Goal: Information Seeking & Learning: Check status

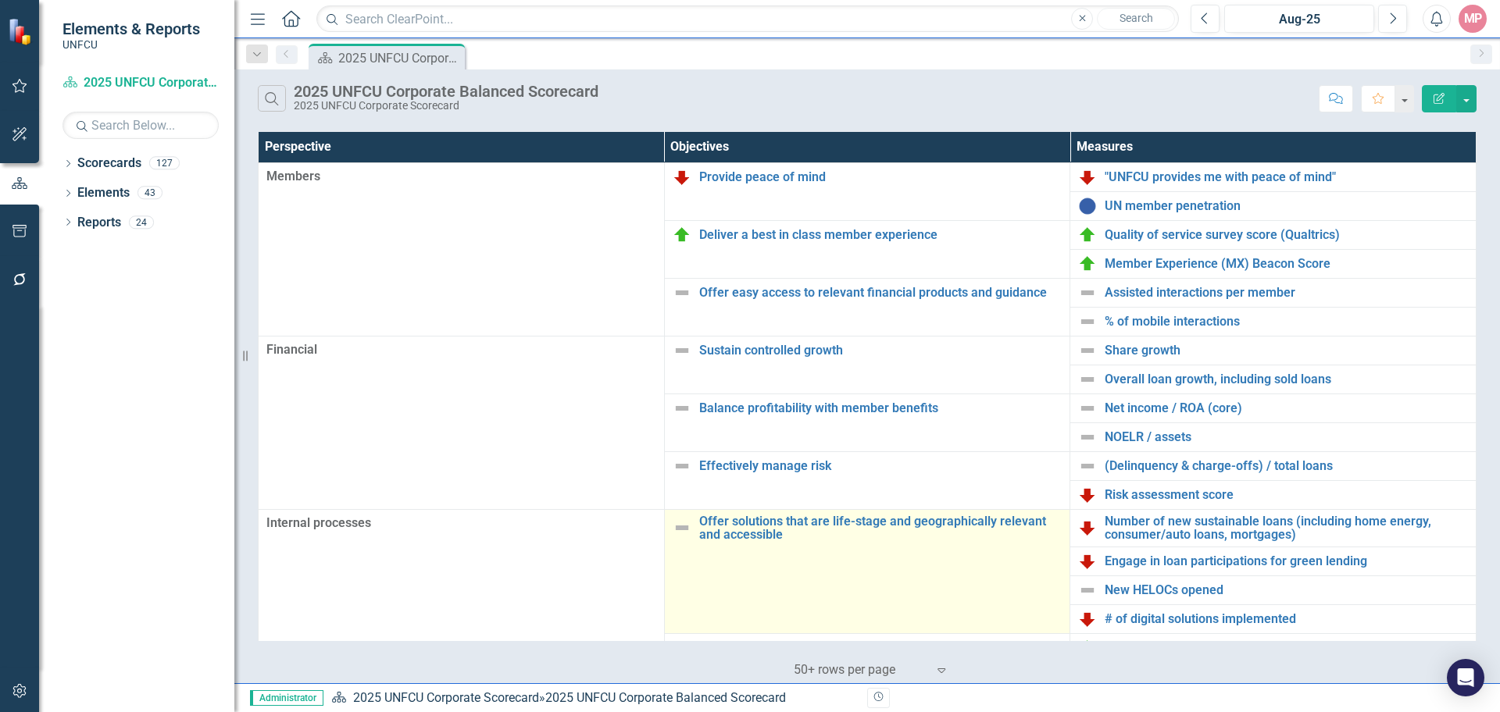
scroll to position [156, 0]
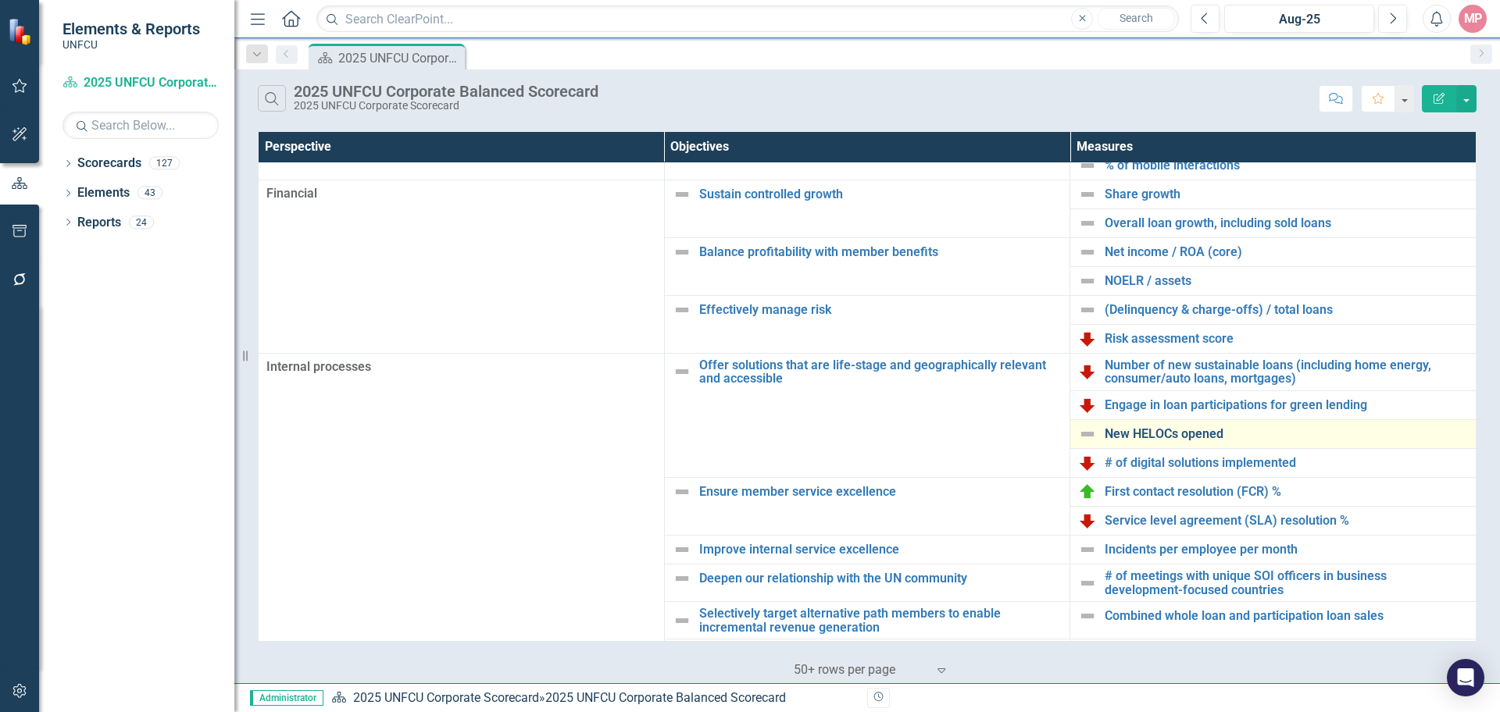
click at [1180, 432] on link "New HELOCs opened" at bounding box center [1286, 434] width 363 height 14
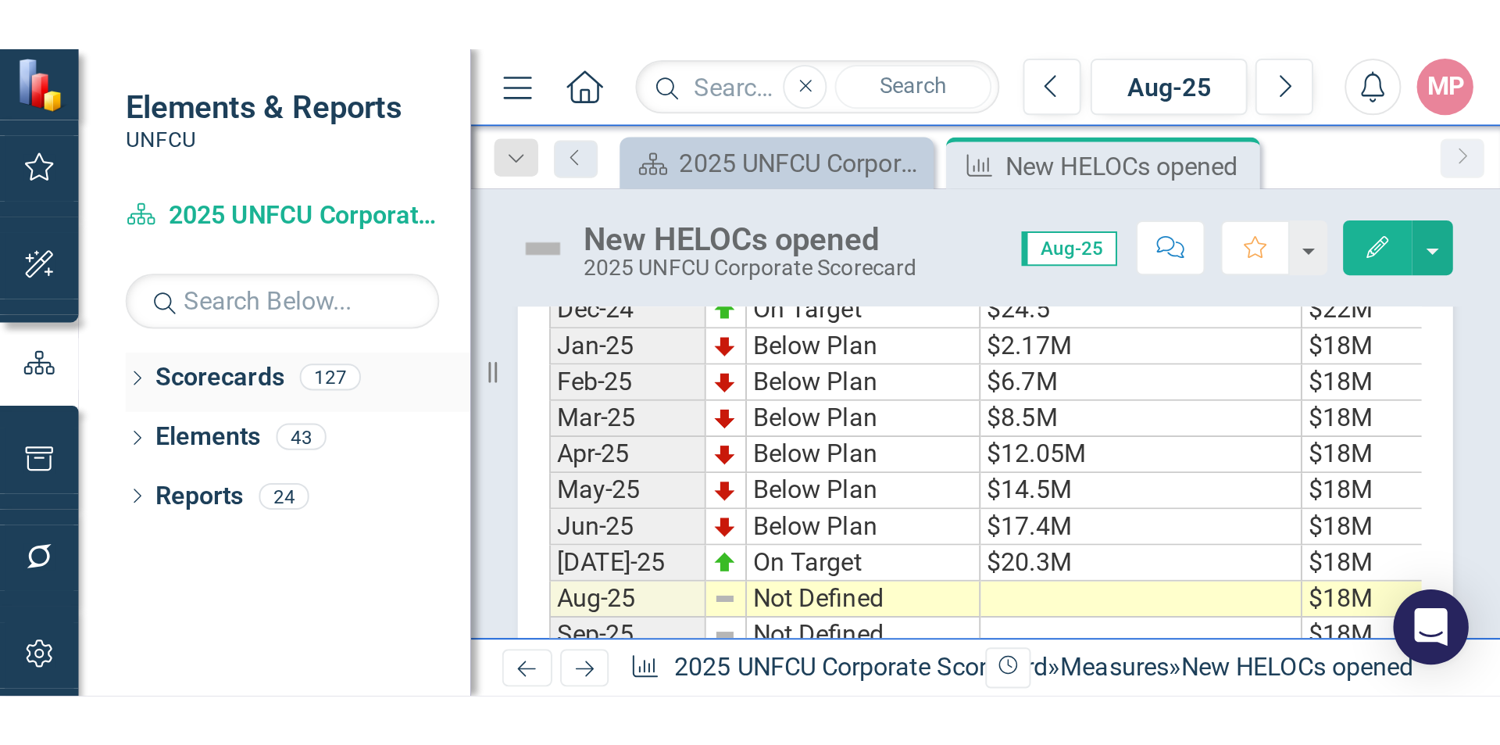
scroll to position [516, 0]
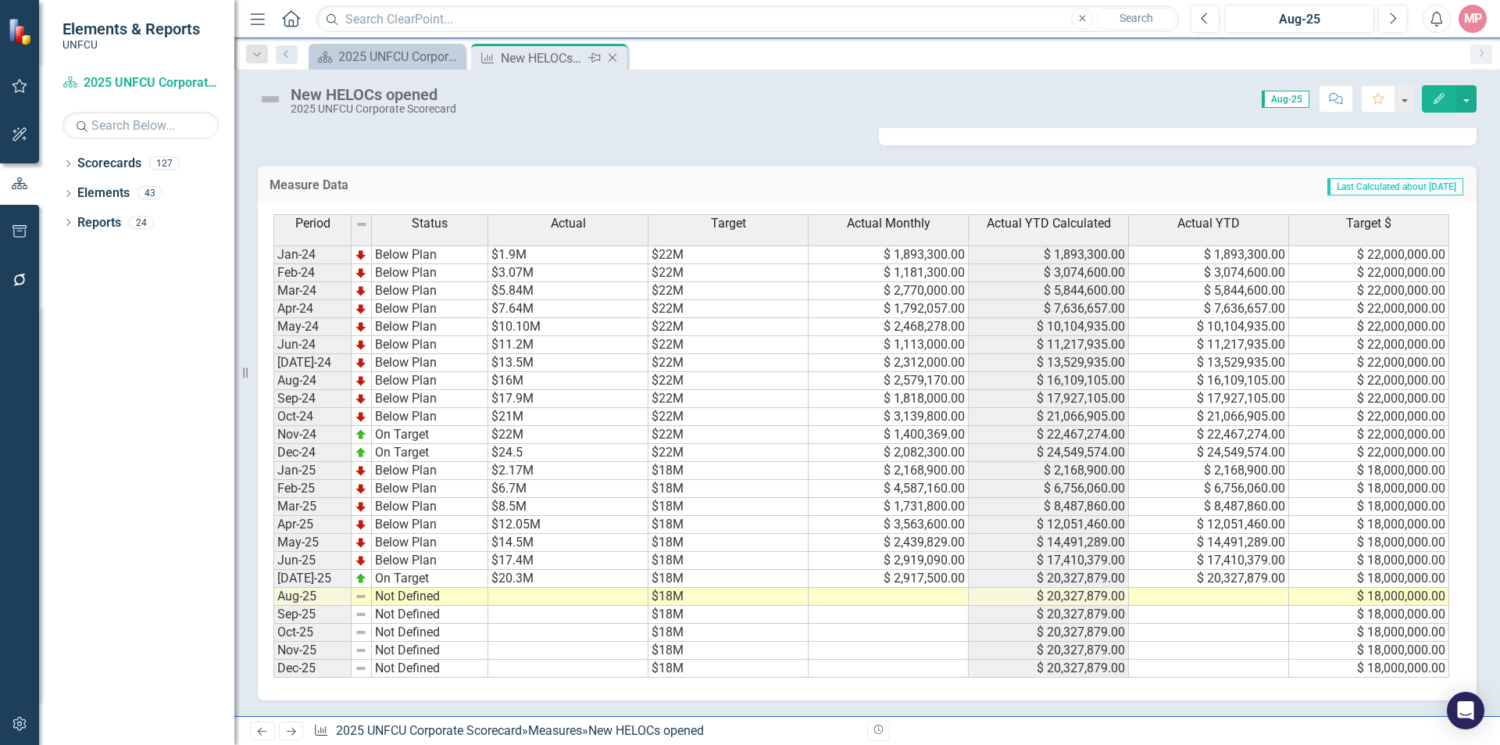
click at [614, 59] on icon at bounding box center [613, 58] width 9 height 9
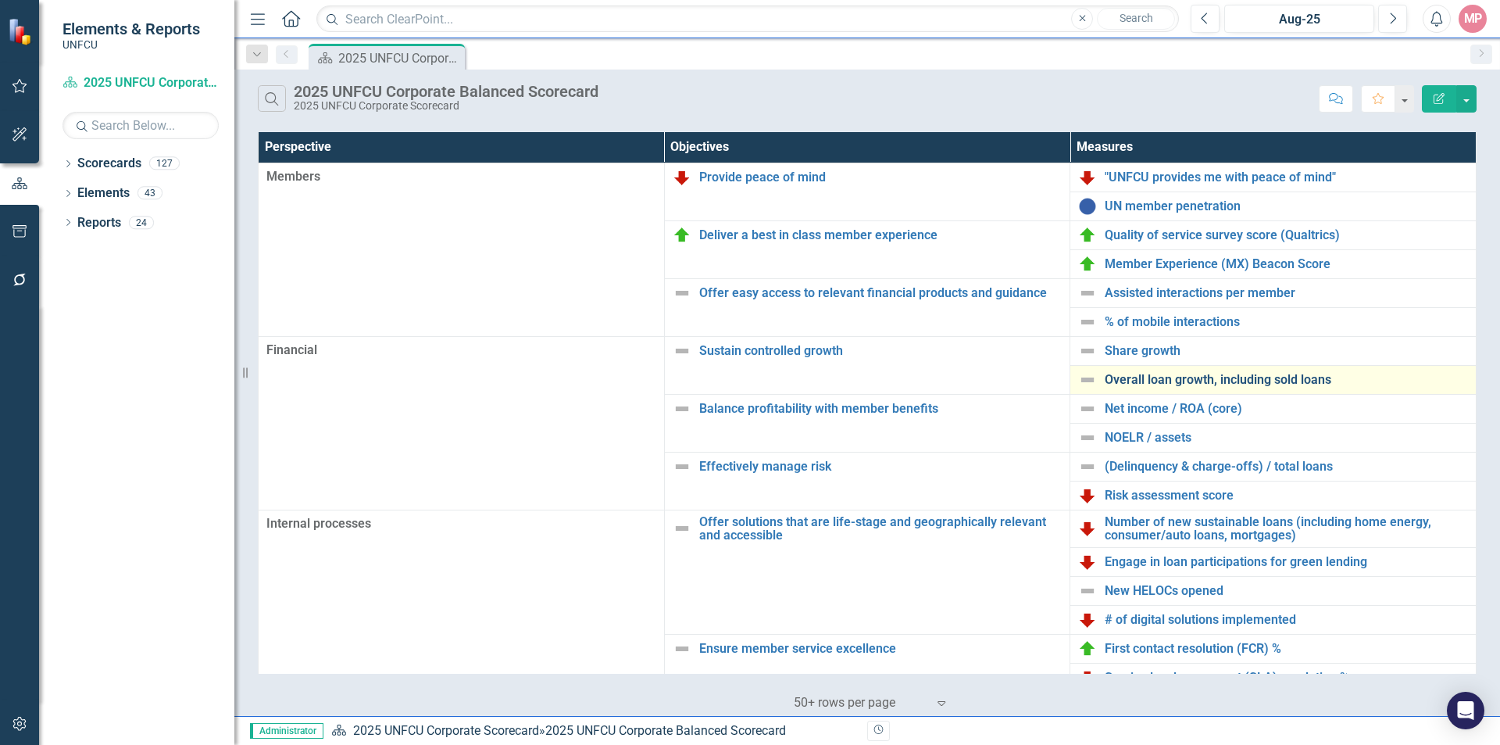
click at [1204, 377] on link "Overall loan growth, including sold loans" at bounding box center [1286, 380] width 363 height 14
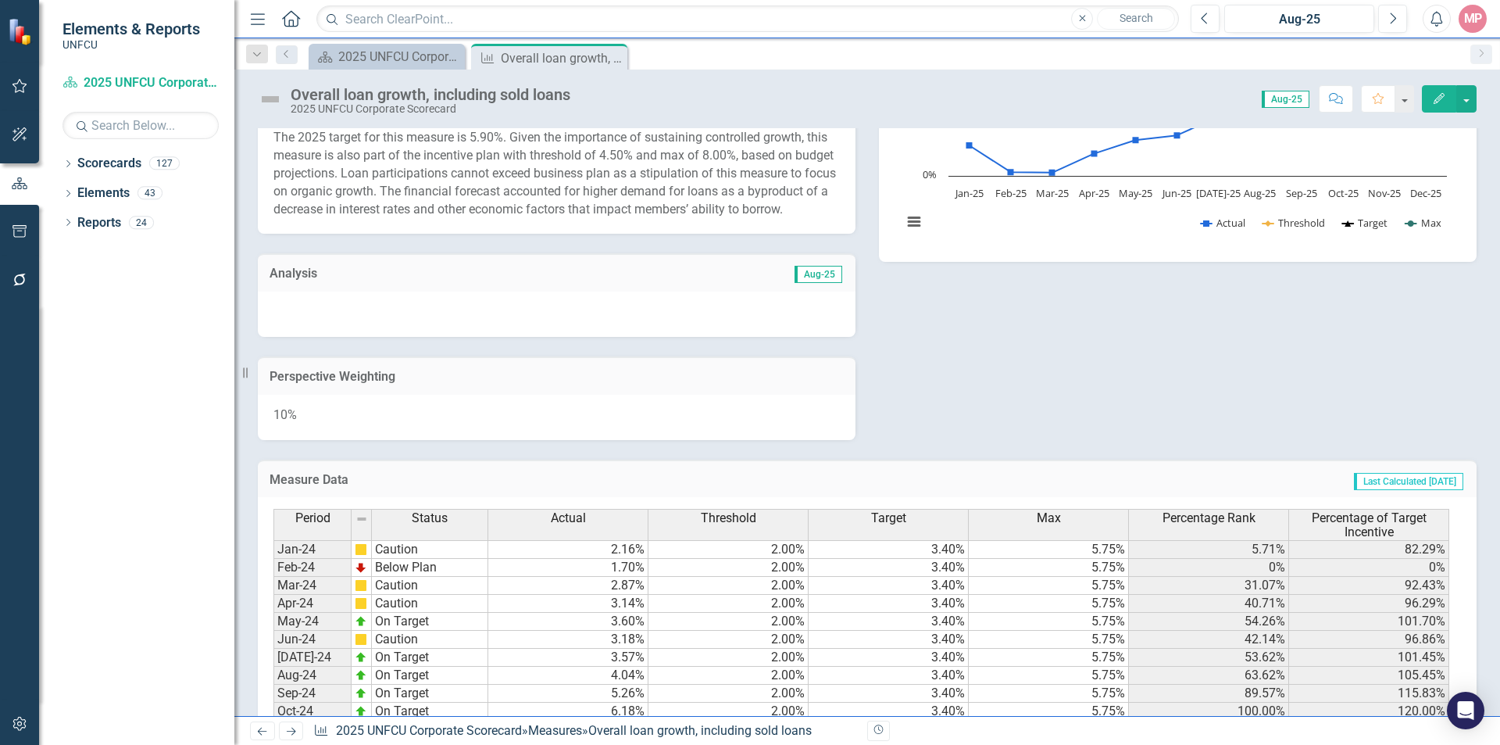
scroll to position [87, 0]
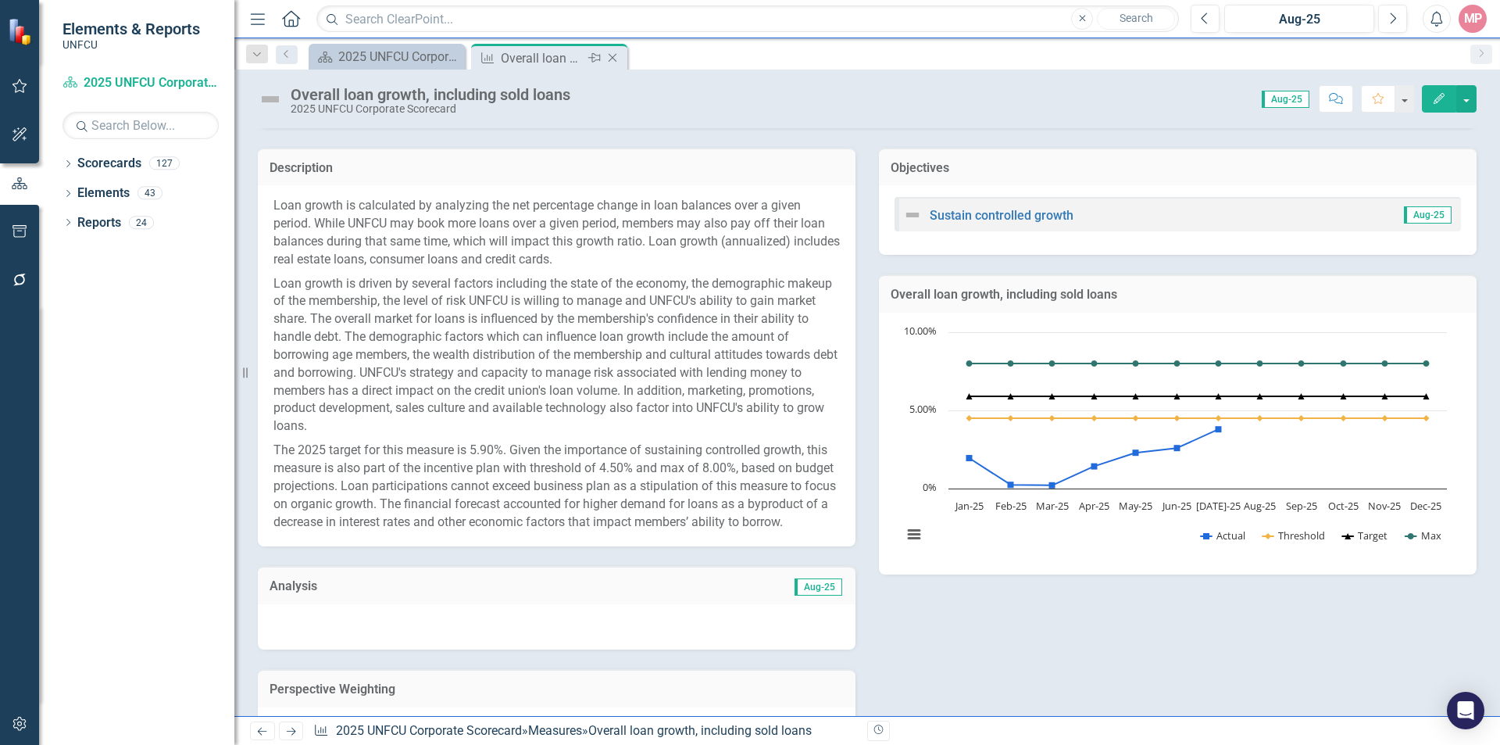
click at [613, 55] on icon "Close" at bounding box center [613, 58] width 16 height 12
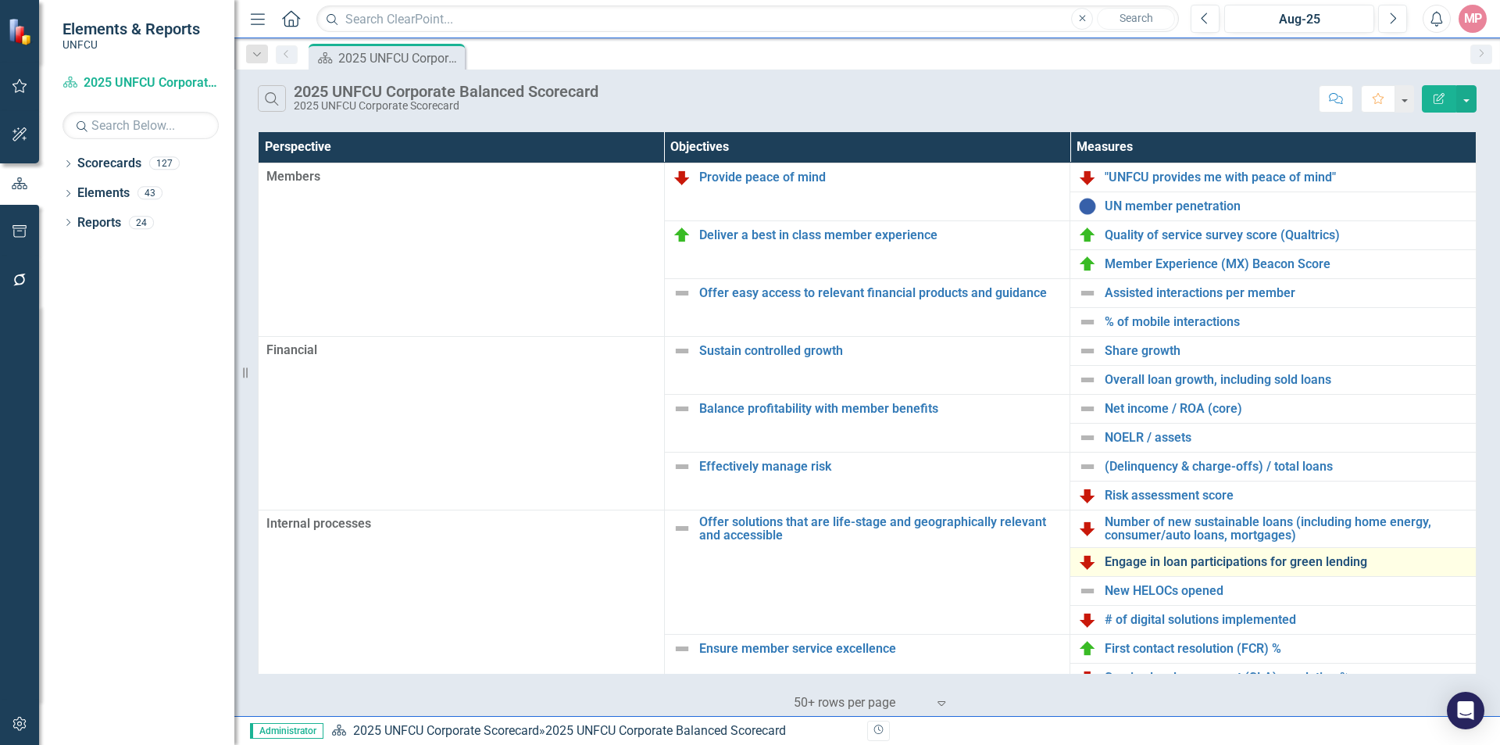
click at [1209, 564] on link "Engage in loan participations for green lending" at bounding box center [1286, 562] width 363 height 14
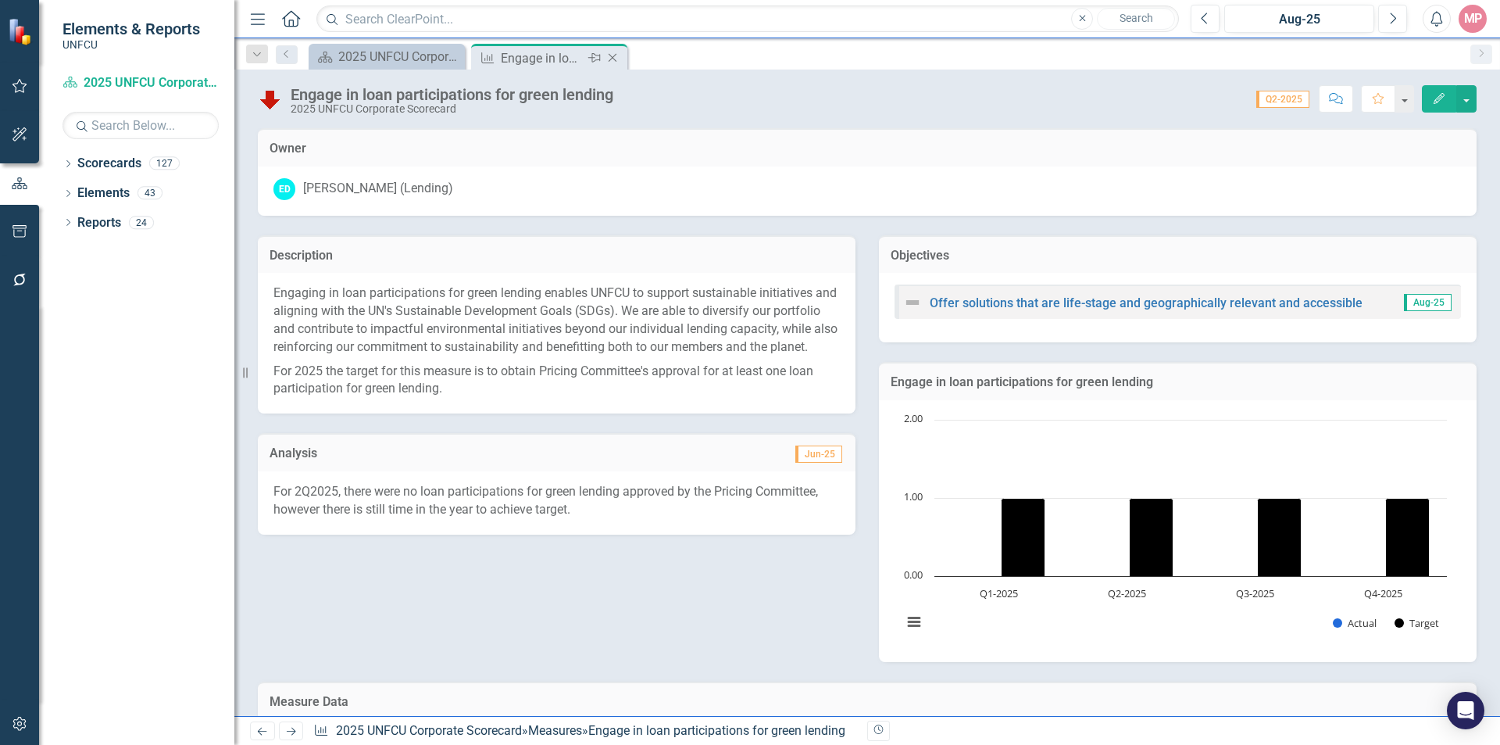
click at [615, 59] on icon "Close" at bounding box center [613, 58] width 16 height 12
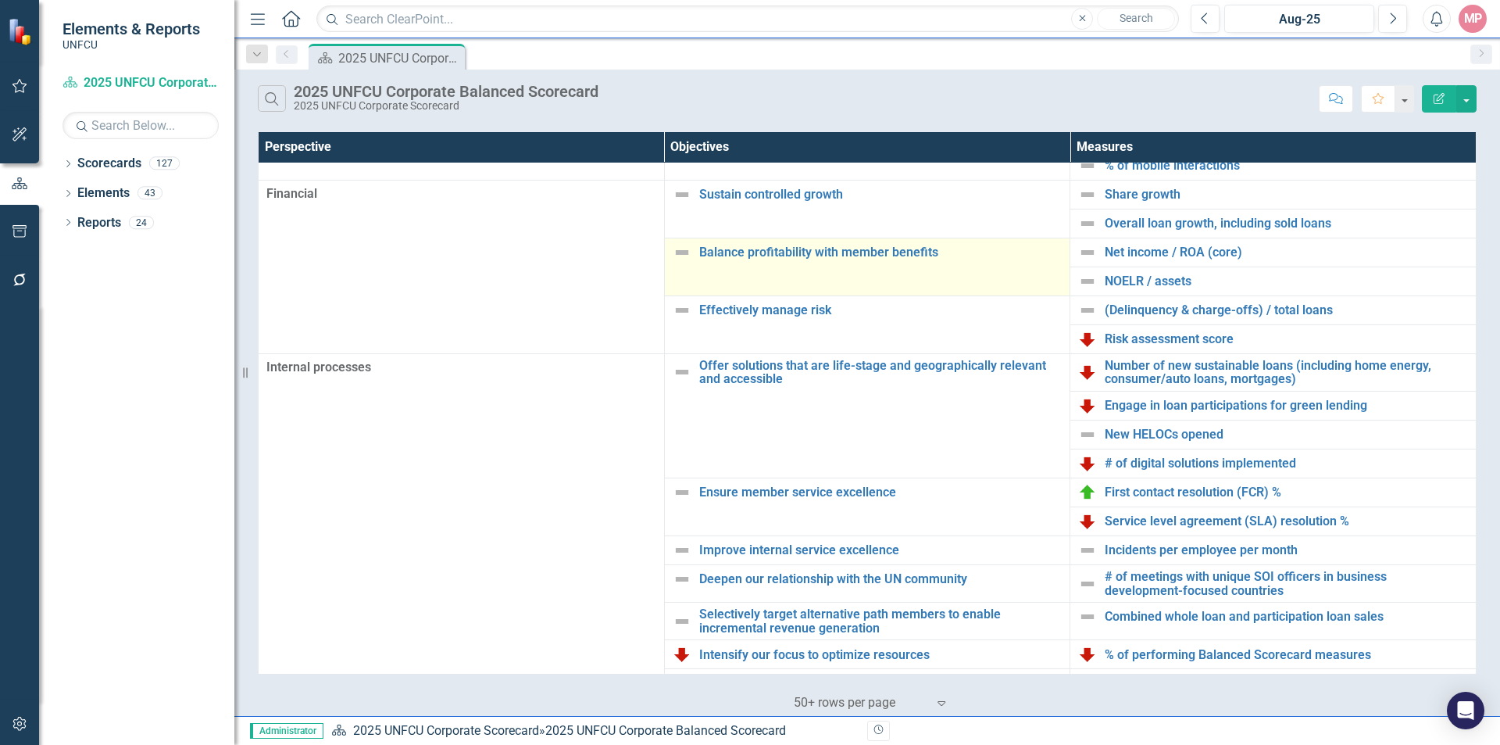
scroll to position [234, 0]
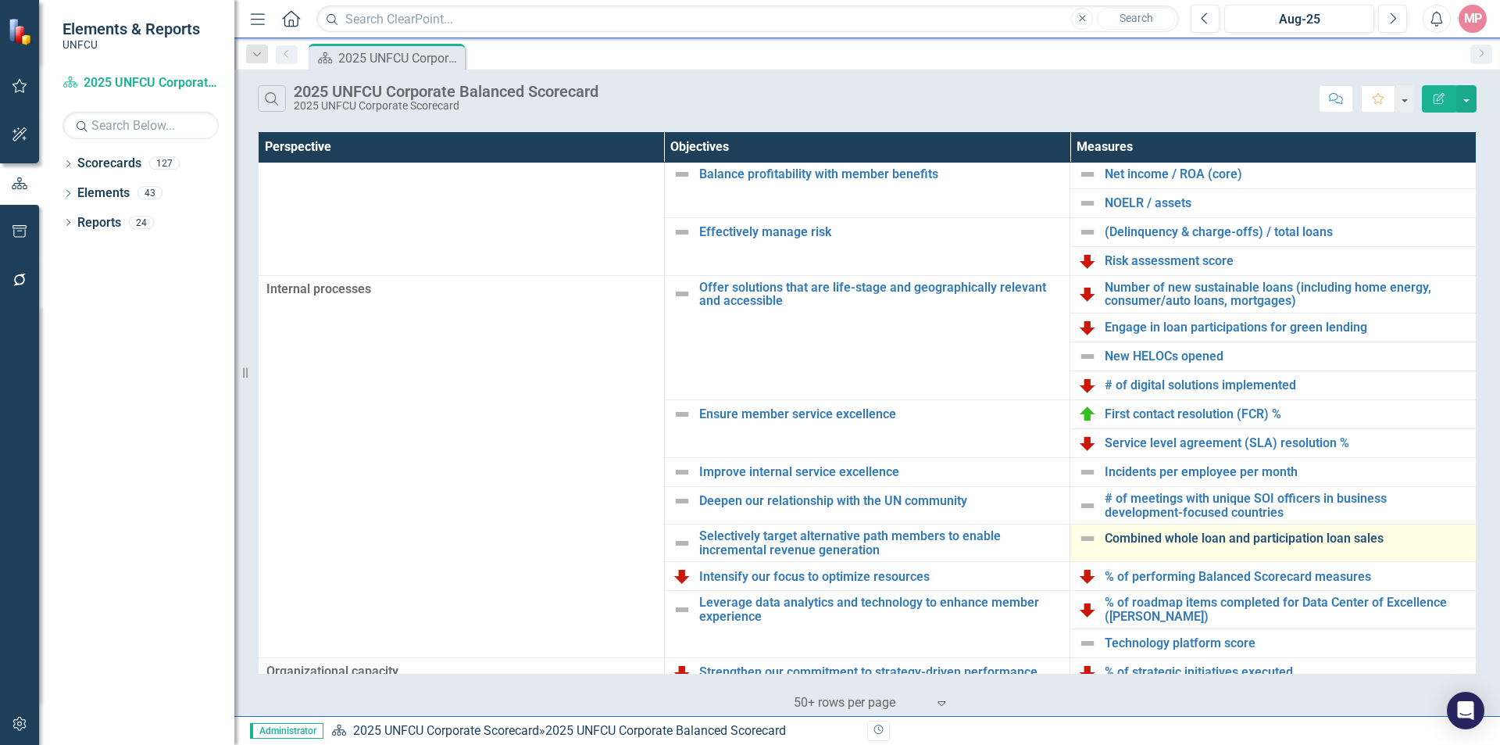
click at [1195, 541] on link "Combined whole loan and participation loan sales" at bounding box center [1286, 538] width 363 height 14
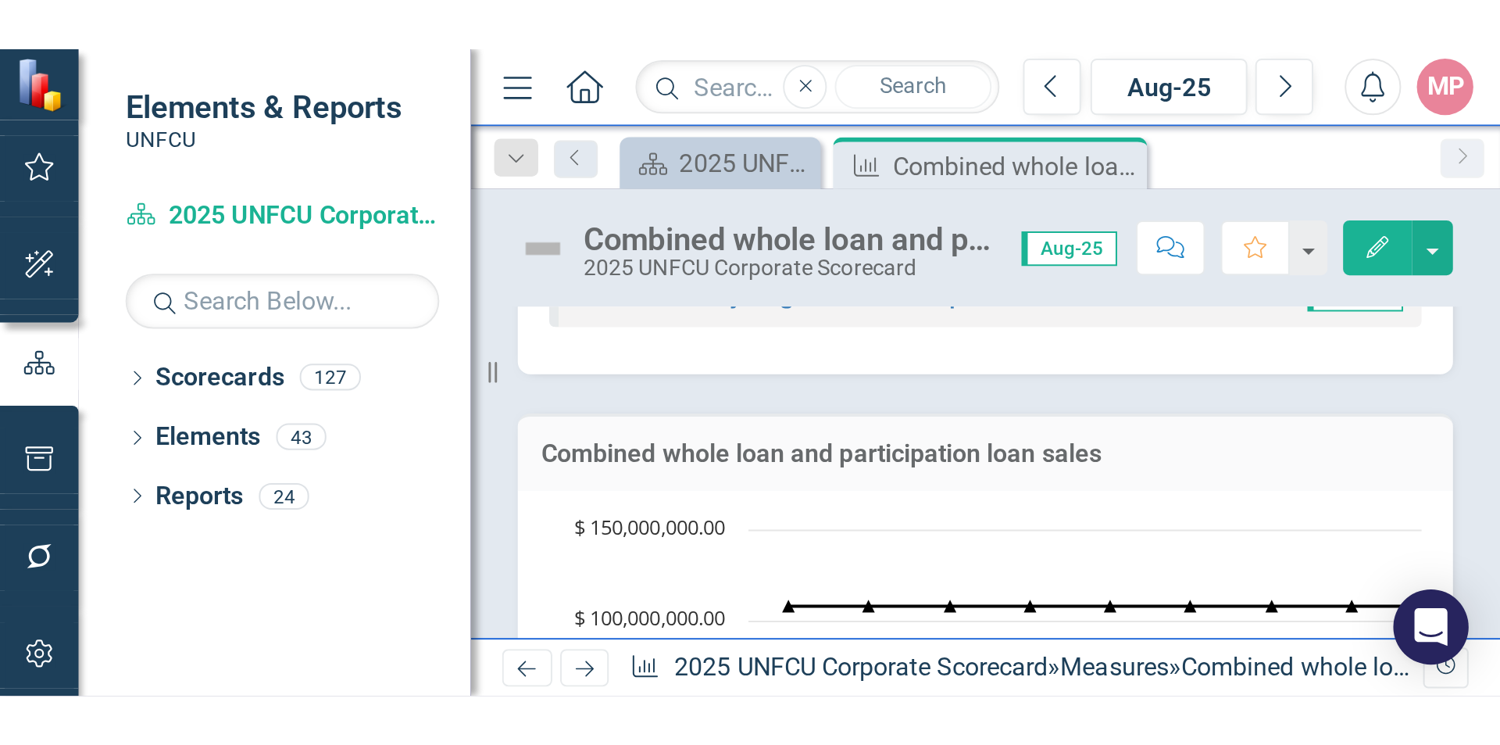
scroll to position [481, 0]
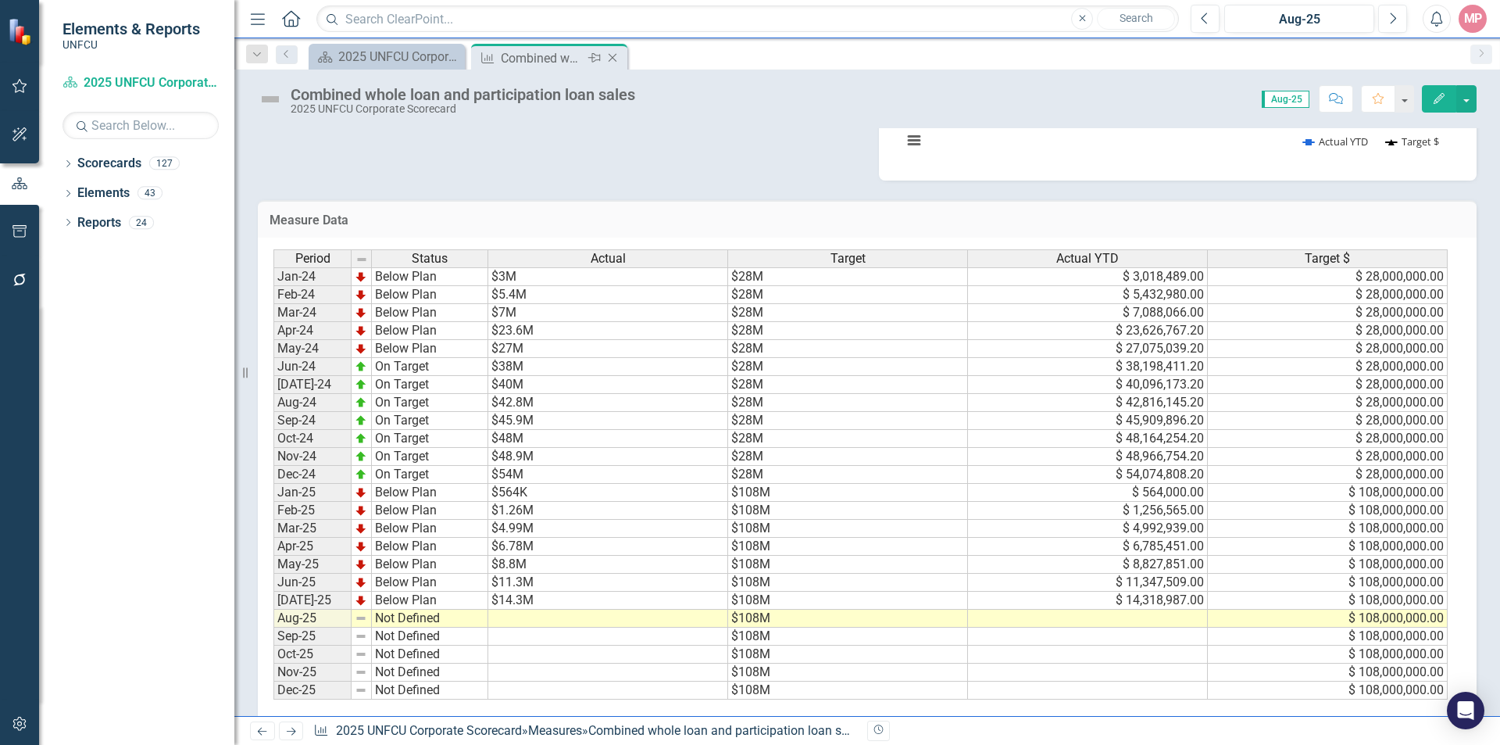
click at [612, 57] on icon "Close" at bounding box center [613, 58] width 16 height 12
